Goal: Communication & Community: Ask a question

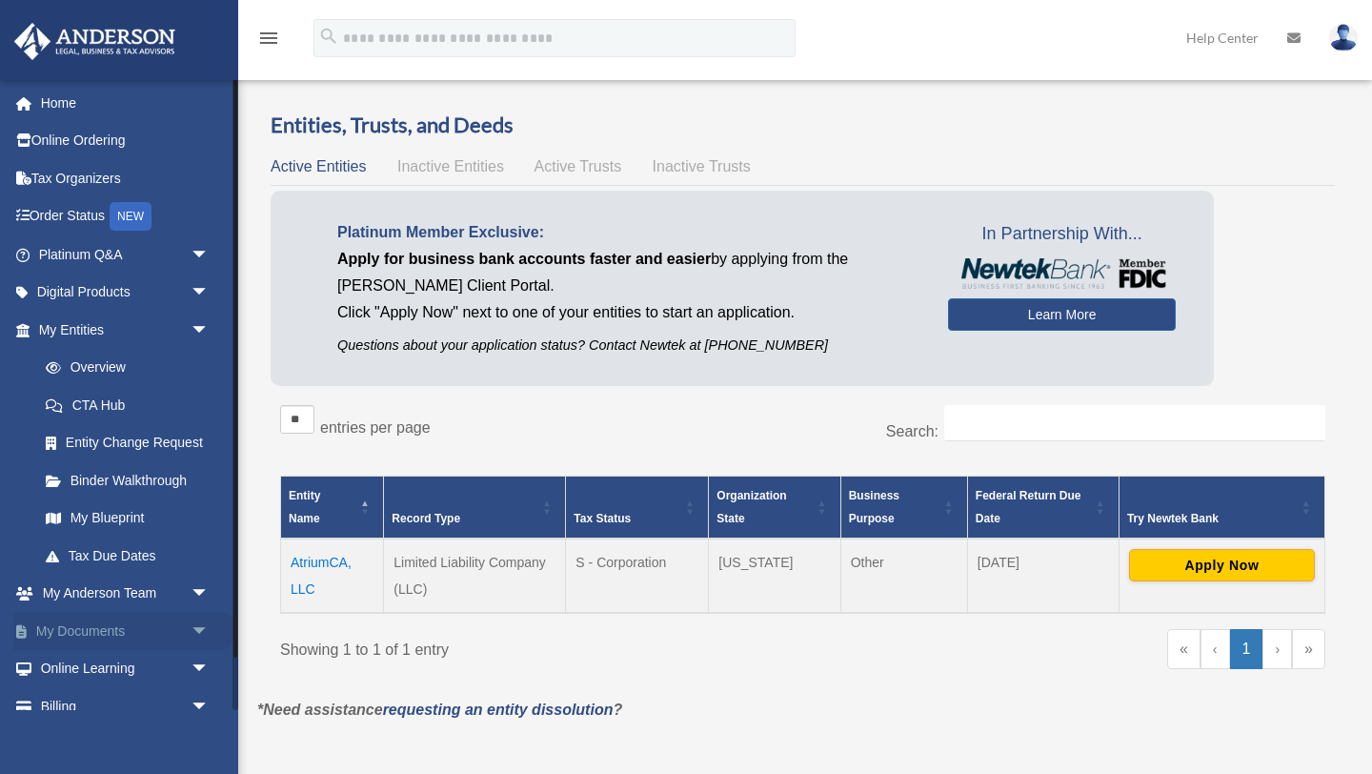
click at [194, 627] on span "arrow_drop_down" at bounding box center [210, 631] width 38 height 39
click at [76, 665] on link "Box" at bounding box center [133, 669] width 212 height 38
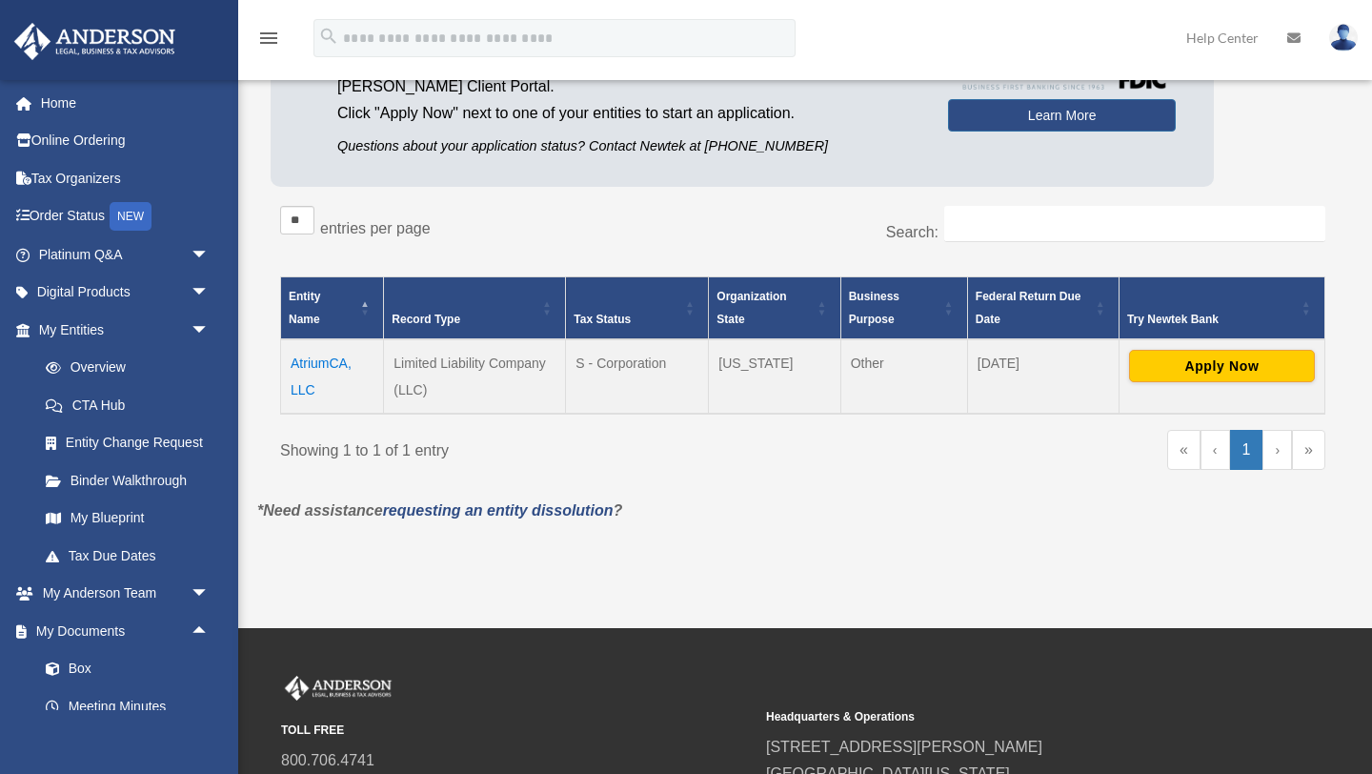
scroll to position [204, 0]
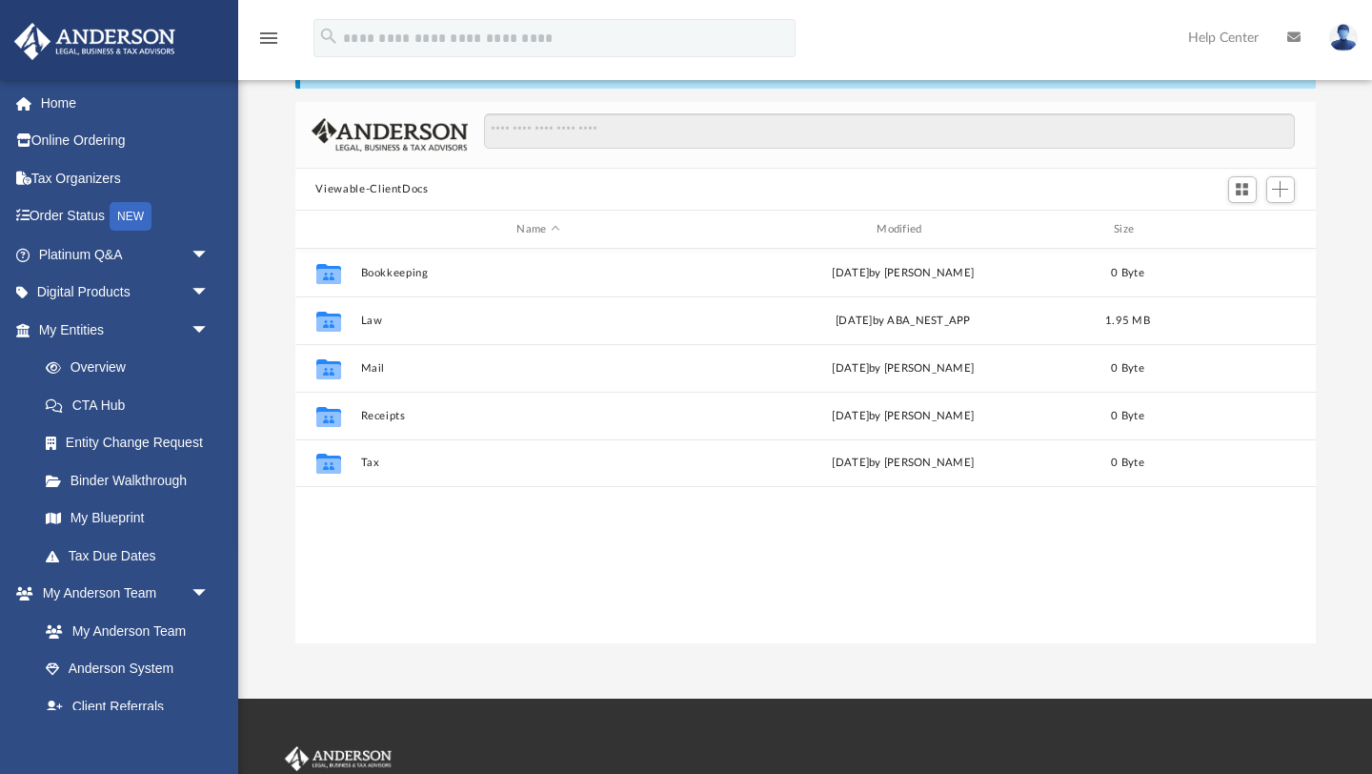
scroll to position [75, 0]
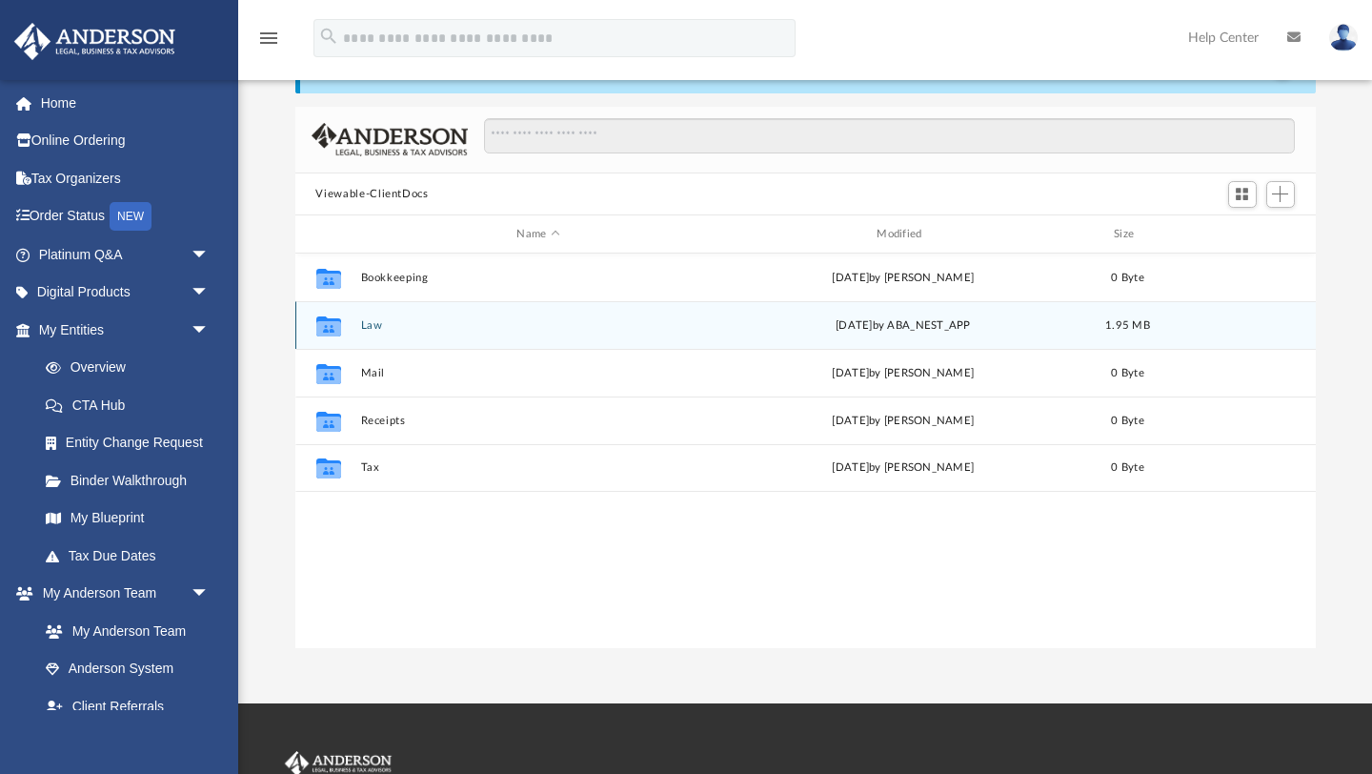
click at [374, 327] on button "Law" at bounding box center [538, 325] width 356 height 12
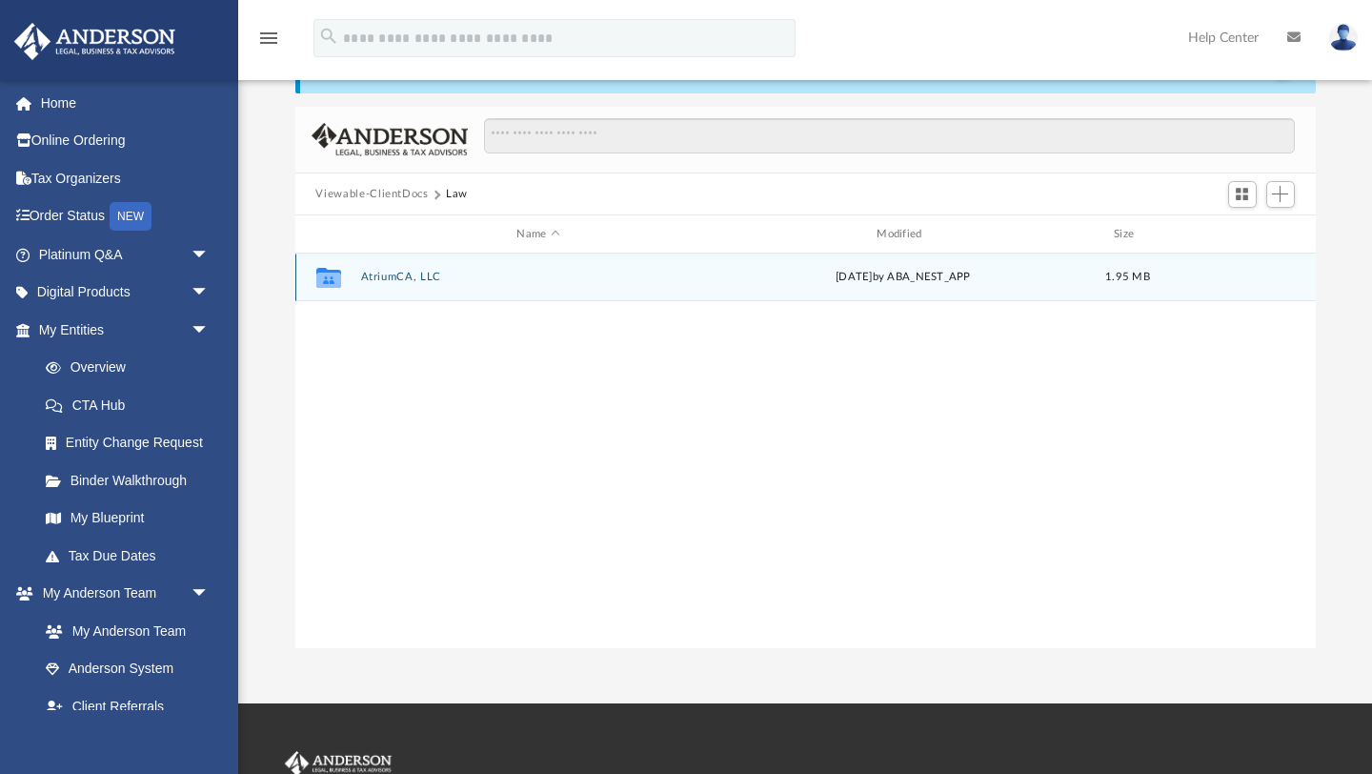
click at [393, 282] on button "AtriumCA, LLC" at bounding box center [538, 278] width 356 height 12
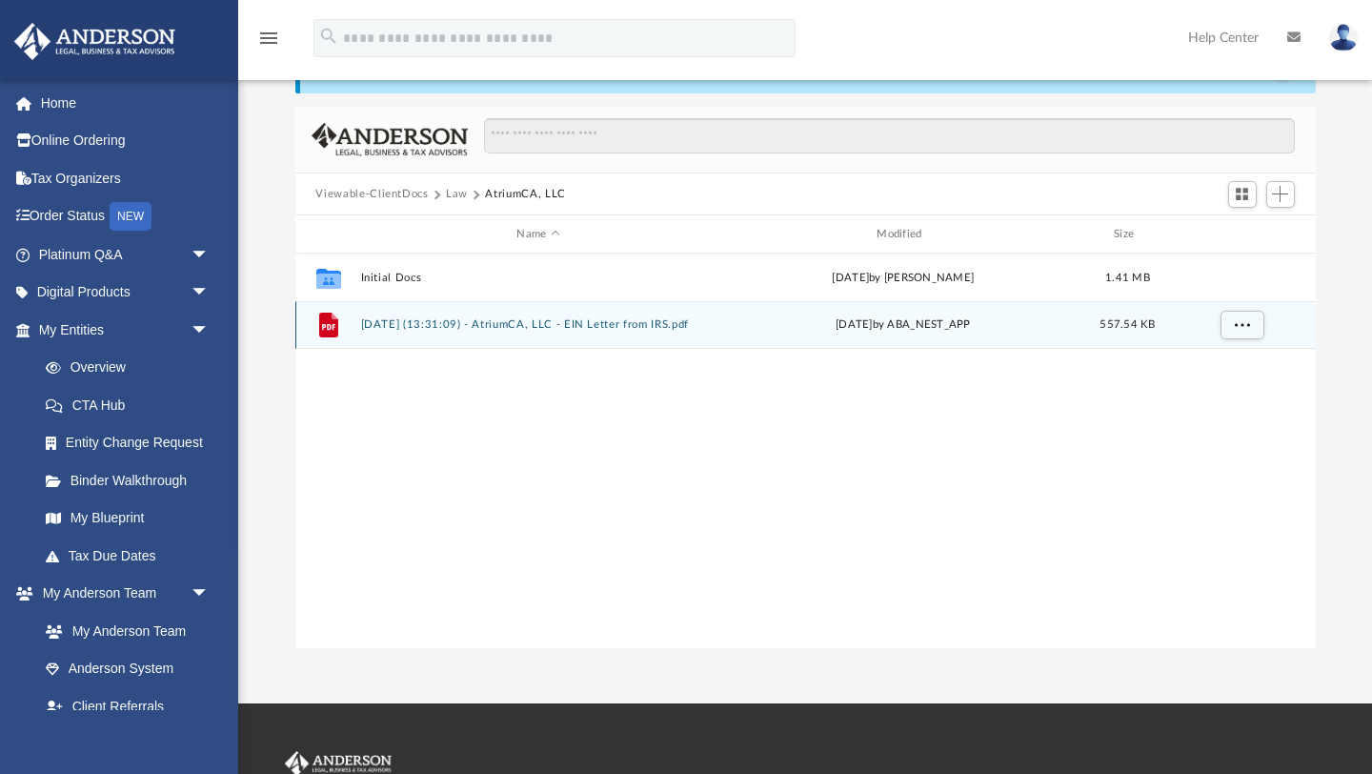
click at [403, 324] on button "2025.09.23 (13:31:09) - AtriumCA, LLC - EIN Letter from IRS.pdf" at bounding box center [538, 325] width 356 height 12
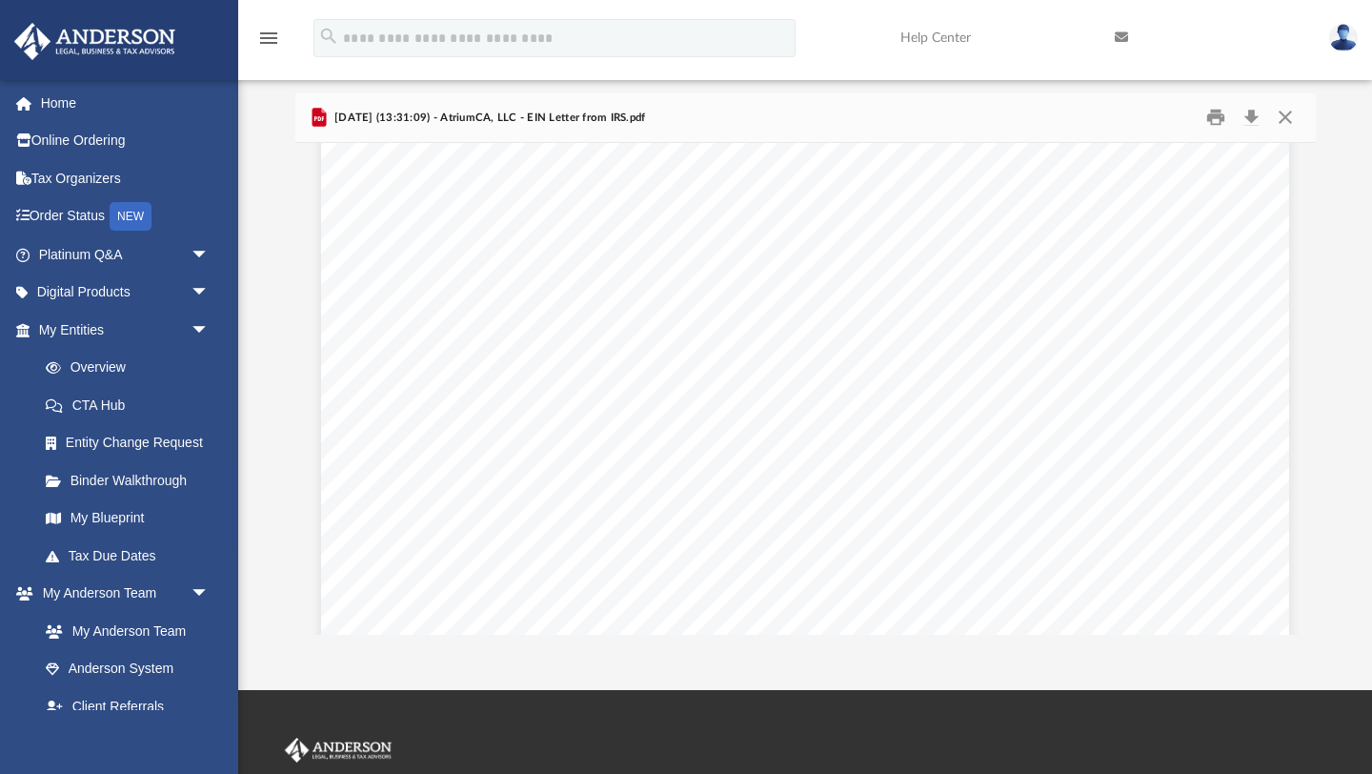
scroll to position [0, 0]
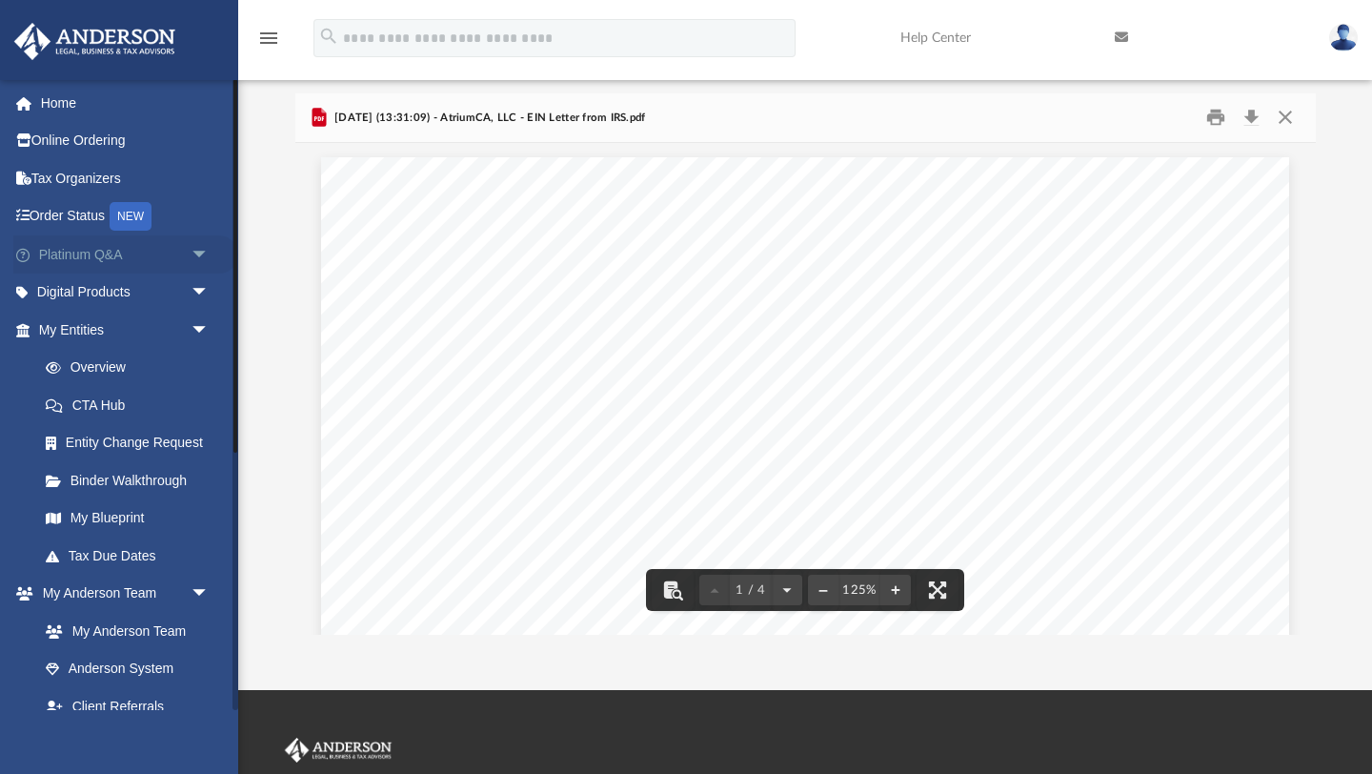
click at [196, 252] on span "arrow_drop_down" at bounding box center [210, 254] width 38 height 39
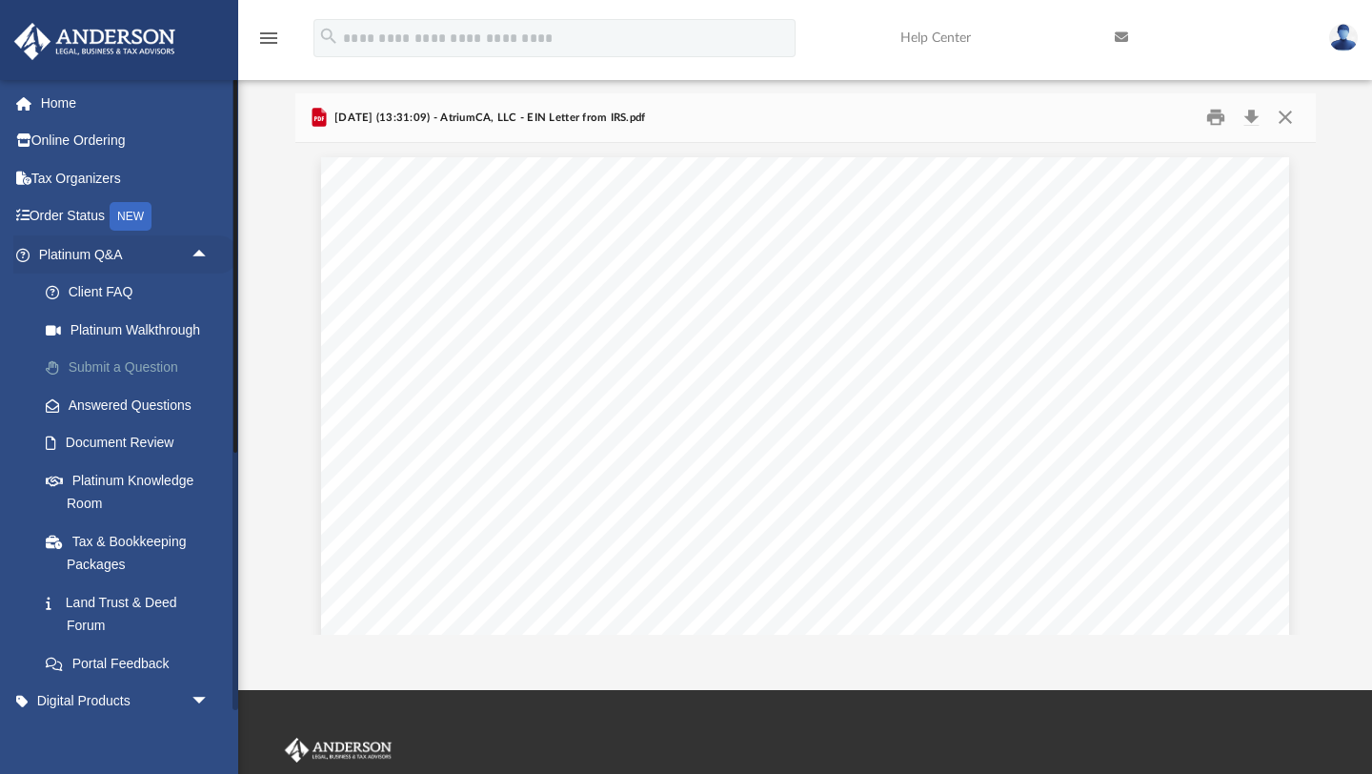
click at [121, 357] on link "Submit a Question" at bounding box center [133, 368] width 212 height 38
click at [132, 365] on link "Submit a Question" at bounding box center [133, 368] width 212 height 38
click at [145, 361] on link "Submit a Question" at bounding box center [133, 368] width 212 height 38
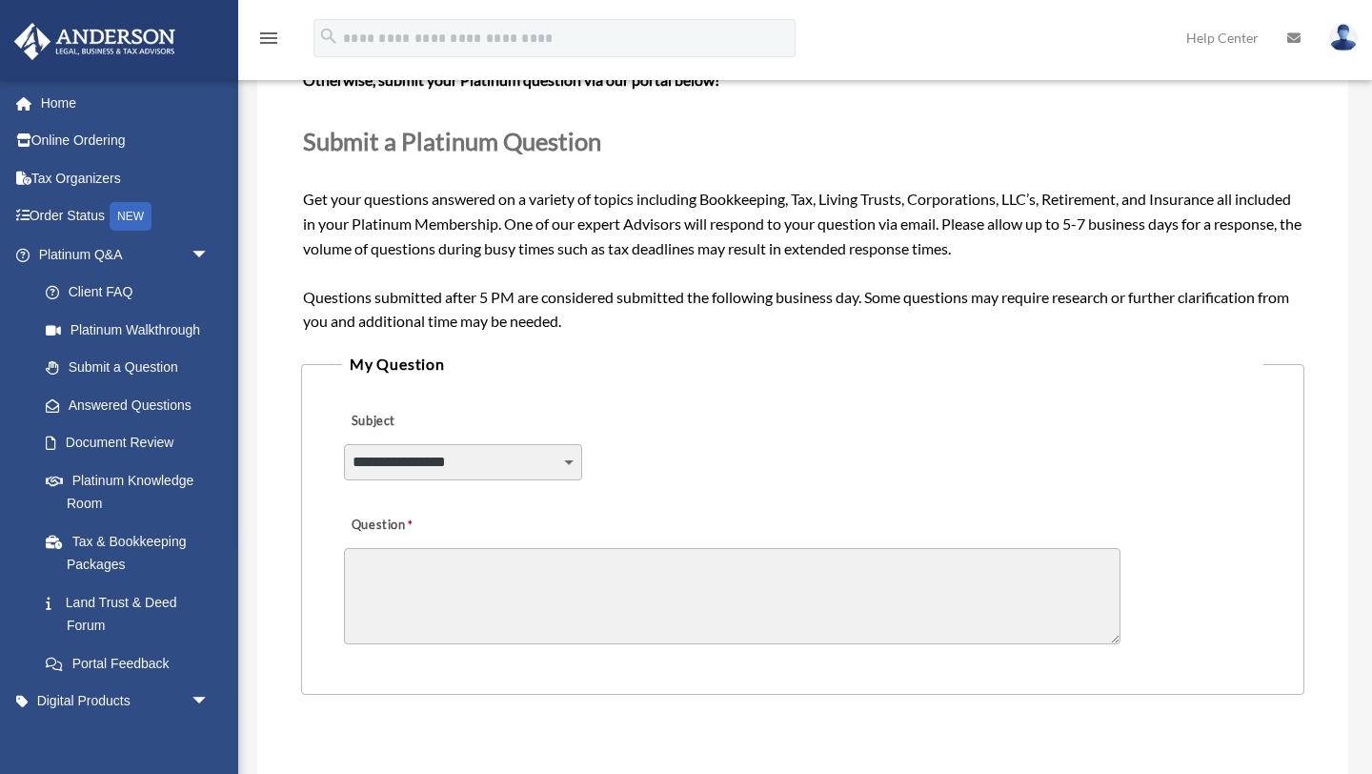
scroll to position [264, 0]
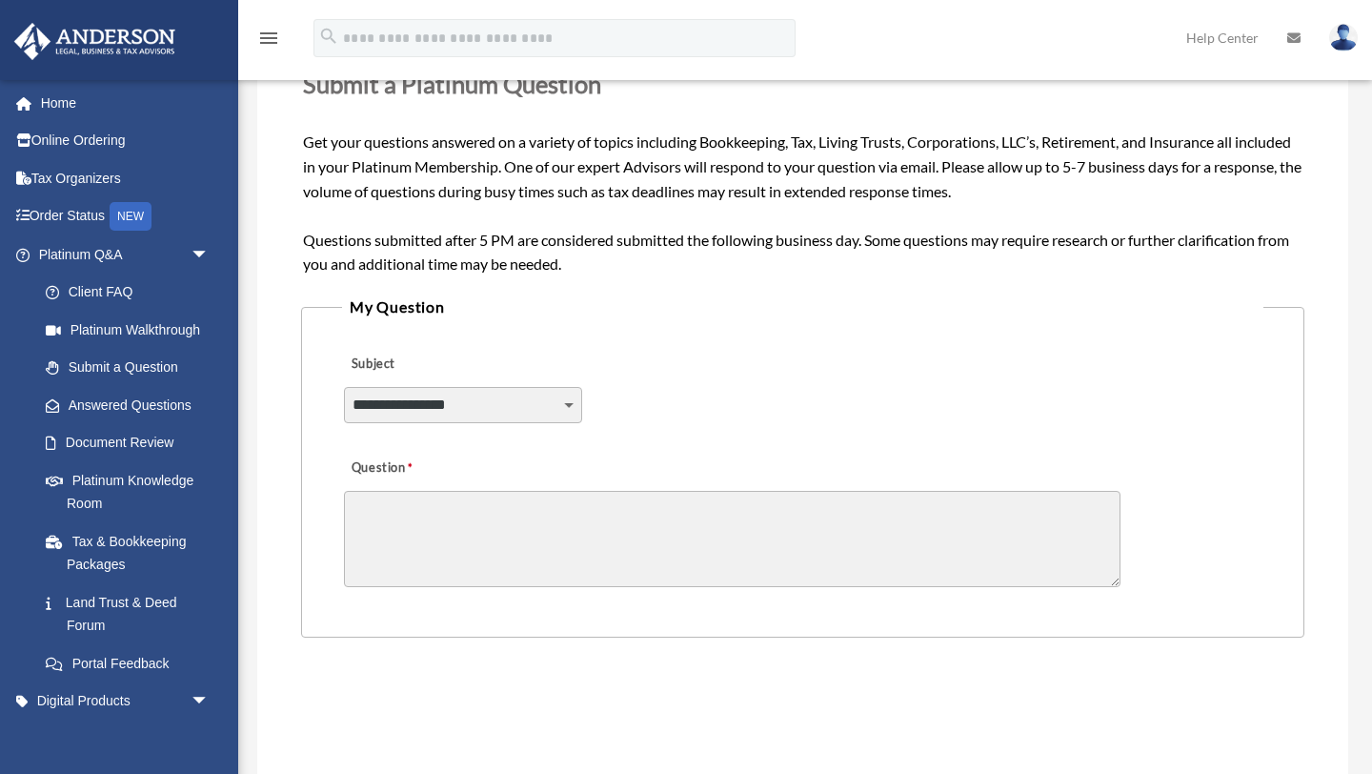
click at [572, 404] on select "**********" at bounding box center [463, 405] width 238 height 36
select select "******"
click at [495, 529] on textarea "Question" at bounding box center [732, 539] width 777 height 96
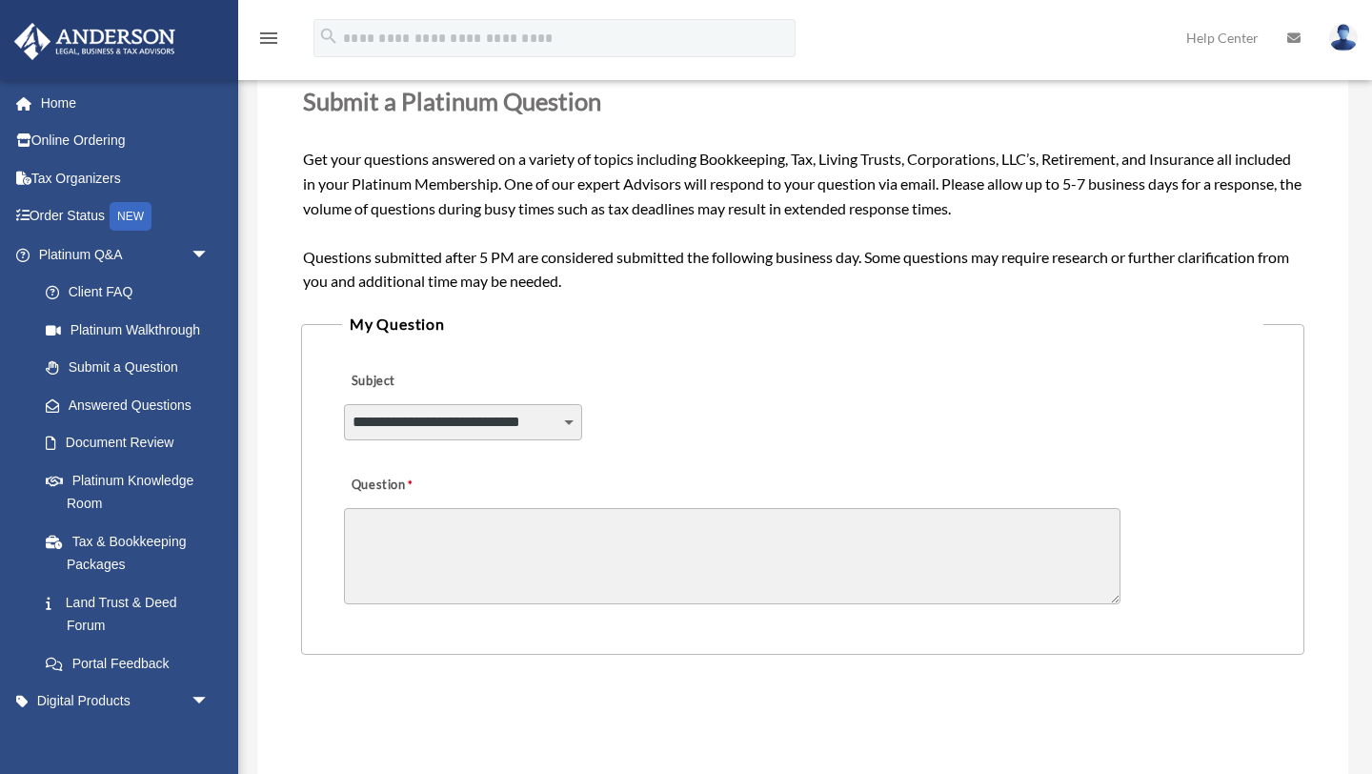
scroll to position [245, 0]
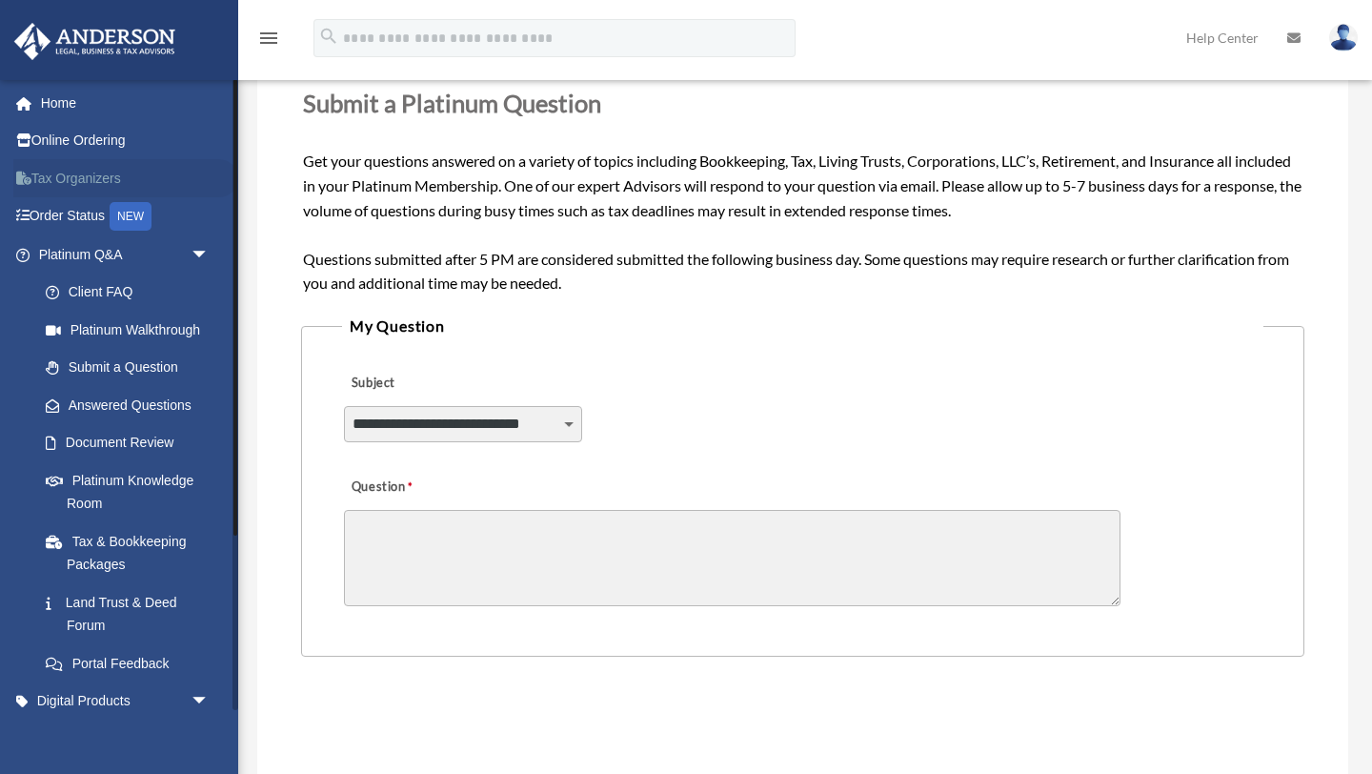
click at [112, 185] on link "Tax Organizers" at bounding box center [125, 178] width 225 height 38
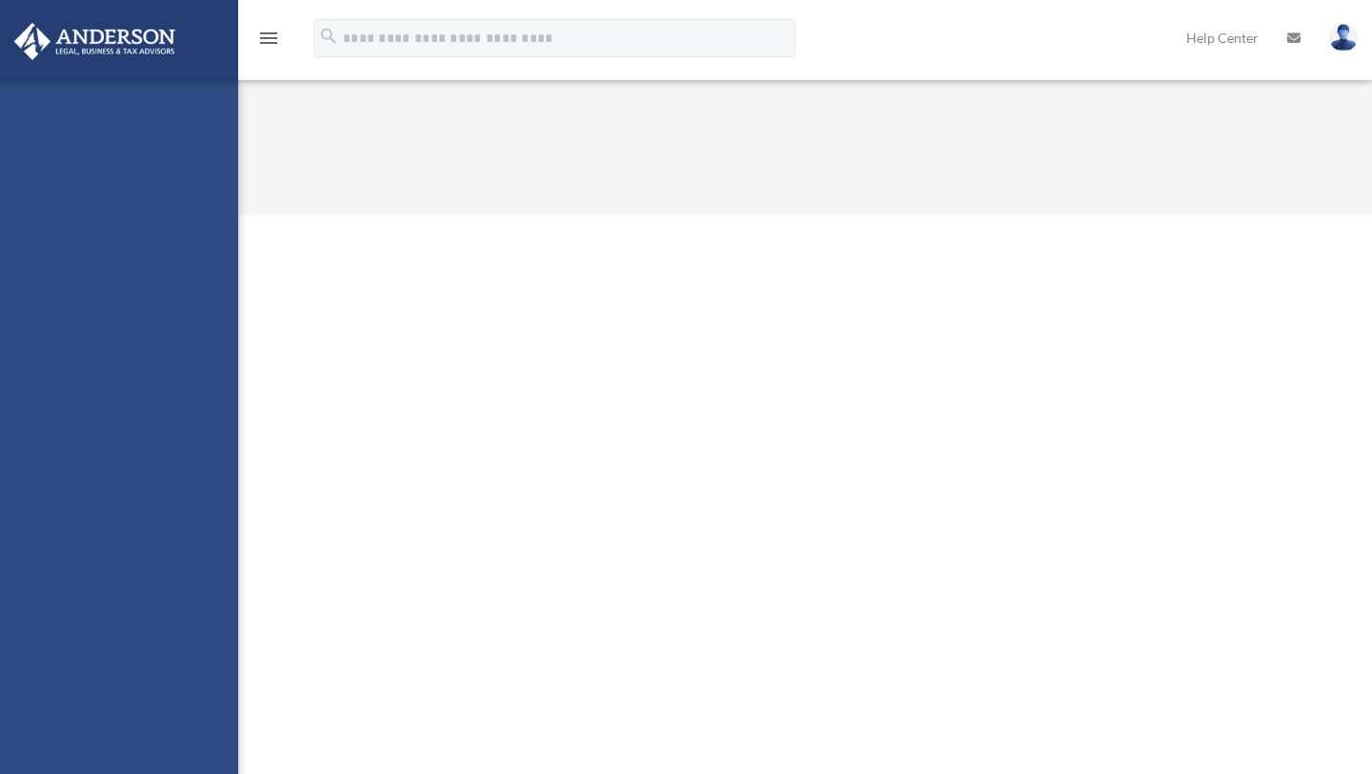
select select "******"
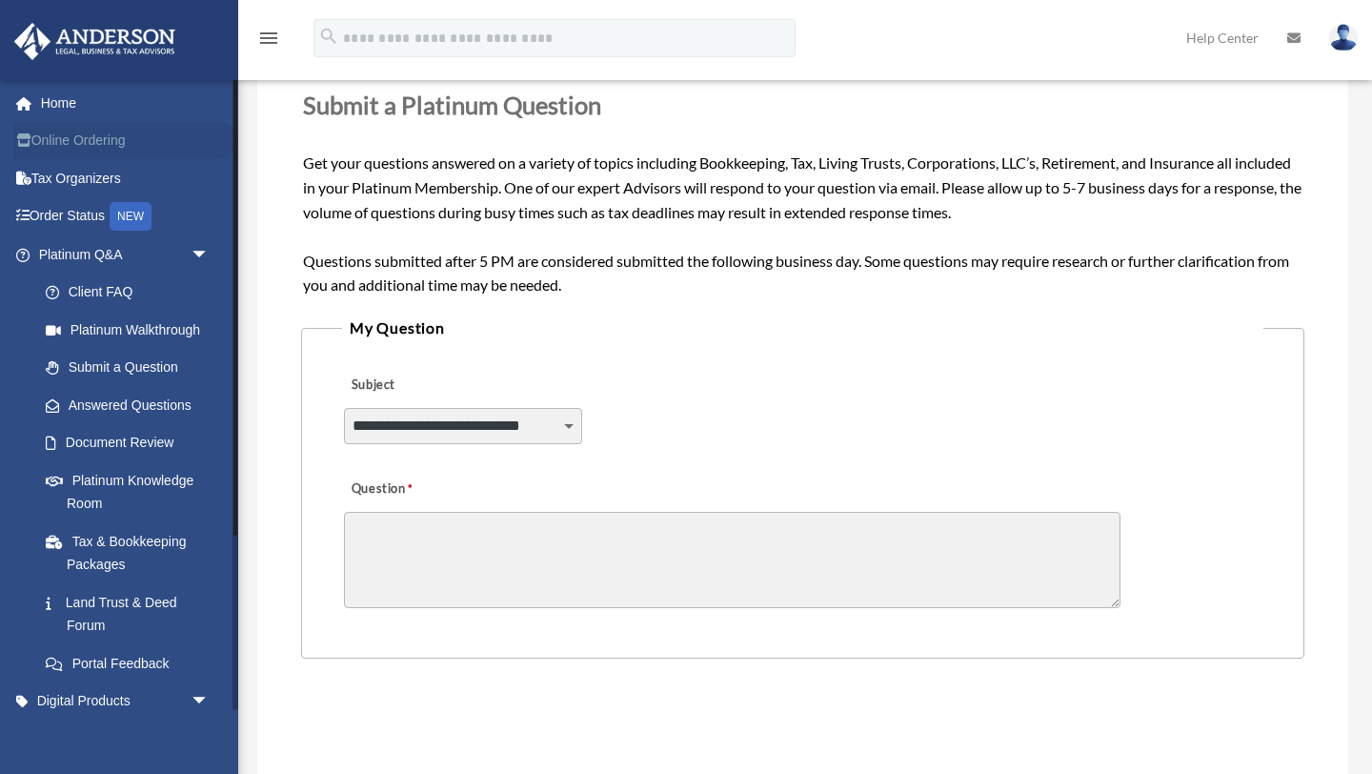
scroll to position [245, 0]
click at [69, 128] on link "Online Ordering" at bounding box center [125, 141] width 225 height 38
